Goal: Use online tool/utility: Utilize a website feature to perform a specific function

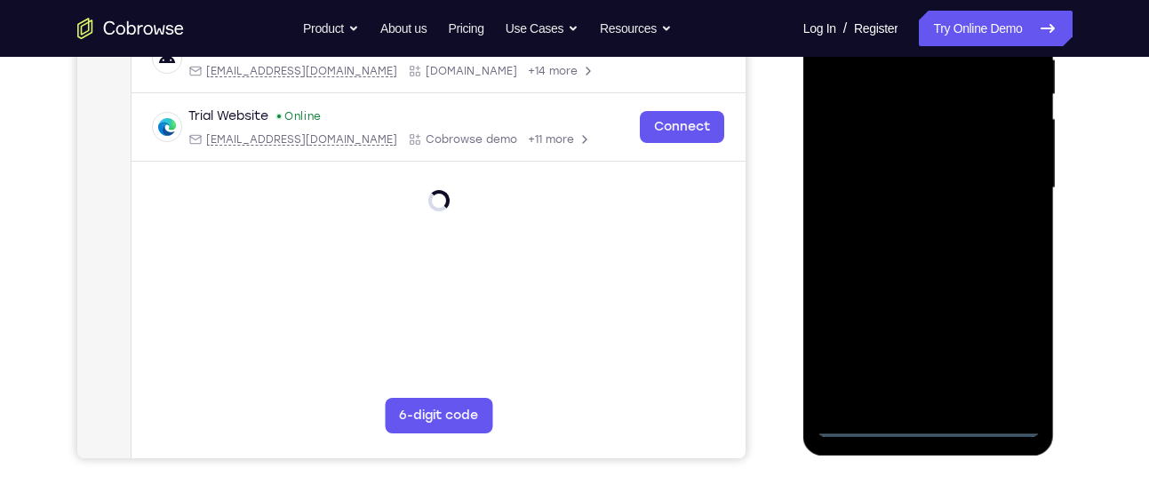
scroll to position [369, 0]
click at [929, 422] on div at bounding box center [928, 187] width 224 height 497
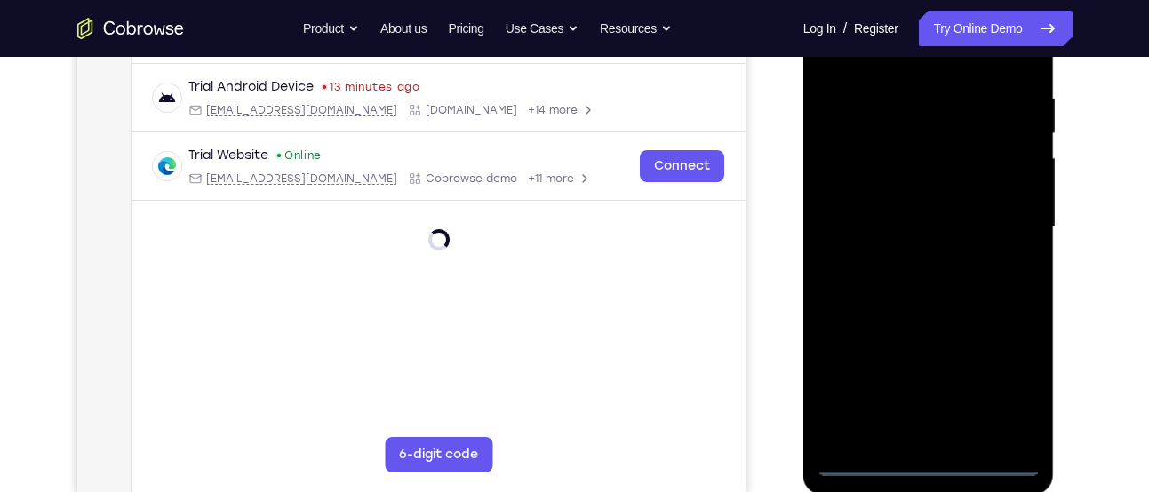
scroll to position [327, 0]
click at [931, 455] on div at bounding box center [928, 228] width 224 height 497
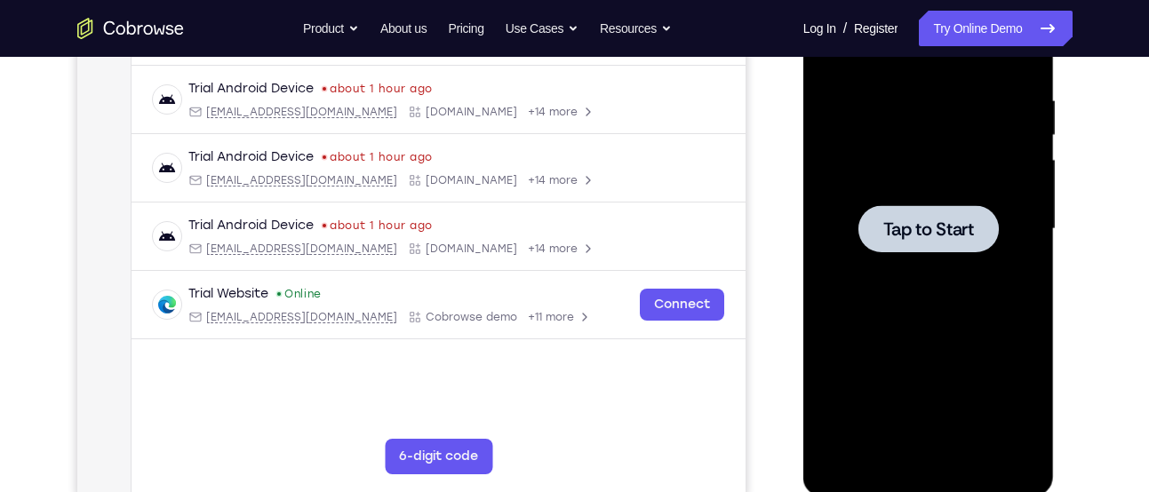
click at [944, 244] on div at bounding box center [928, 228] width 140 height 47
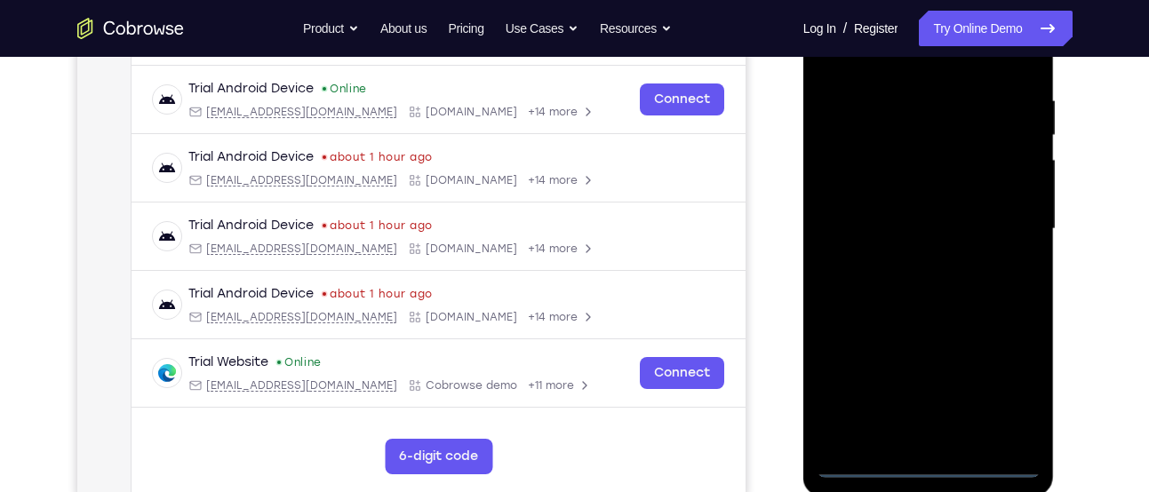
click at [925, 457] on div at bounding box center [928, 228] width 224 height 497
drag, startPoint x: 123, startPoint y: 496, endPoint x: 776, endPoint y: 392, distance: 661.1
click at [776, 392] on div "Your Support Agent Your Customer Web iOS Android" at bounding box center [574, 172] width 995 height 656
click at [995, 386] on div at bounding box center [928, 228] width 224 height 497
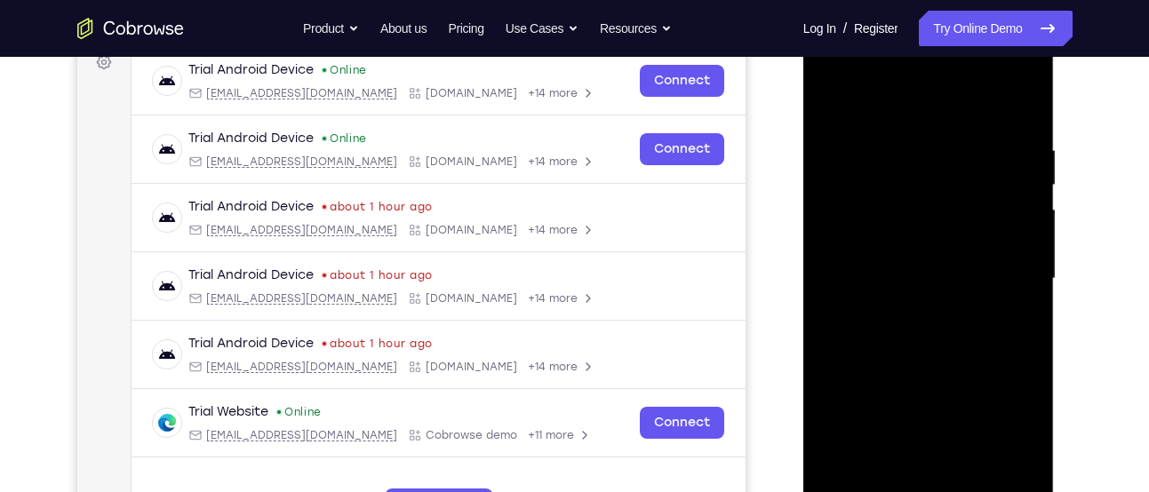
scroll to position [276, 0]
click at [889, 102] on div at bounding box center [928, 279] width 224 height 497
click at [1000, 270] on div at bounding box center [928, 279] width 224 height 497
click at [904, 314] on div at bounding box center [928, 279] width 224 height 497
click at [871, 264] on div at bounding box center [928, 279] width 224 height 497
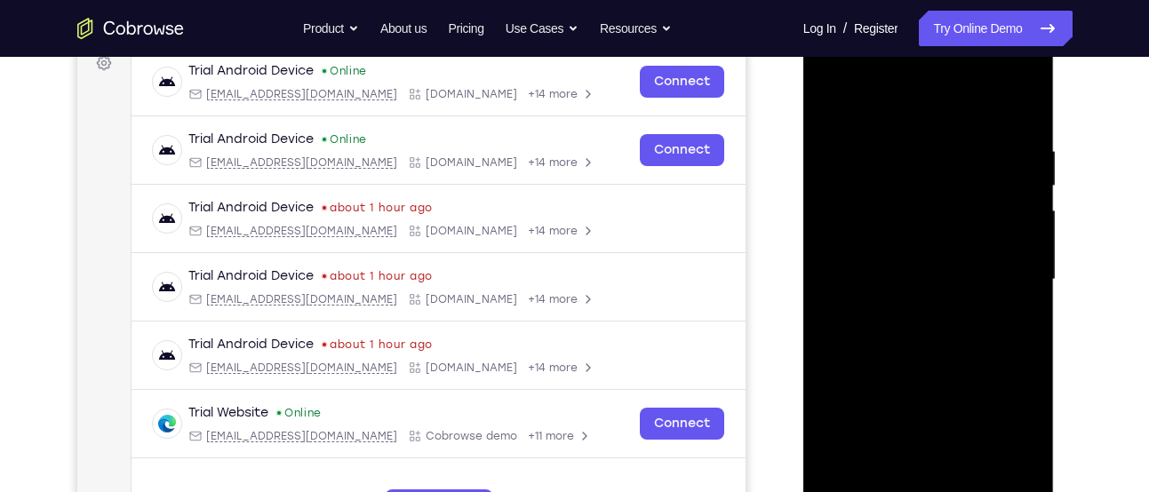
click at [882, 279] on div at bounding box center [928, 279] width 224 height 497
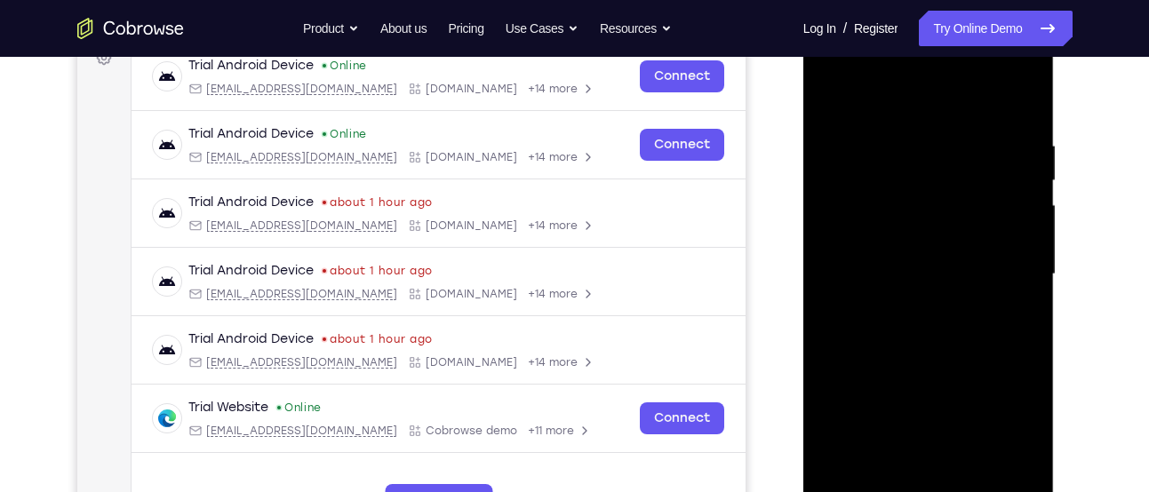
scroll to position [279, 0]
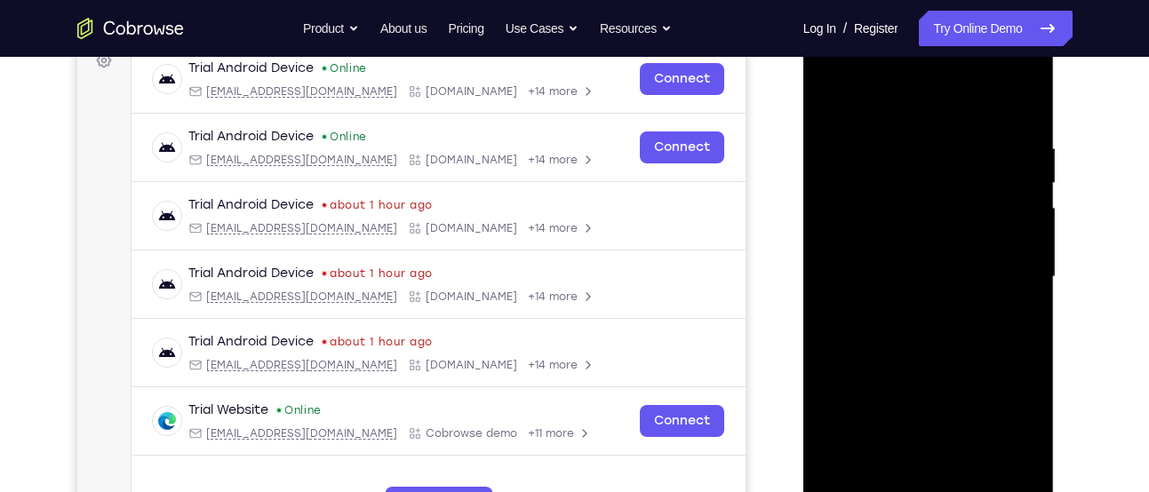
click at [943, 338] on div at bounding box center [928, 276] width 224 height 497
